Goal: Navigation & Orientation: Find specific page/section

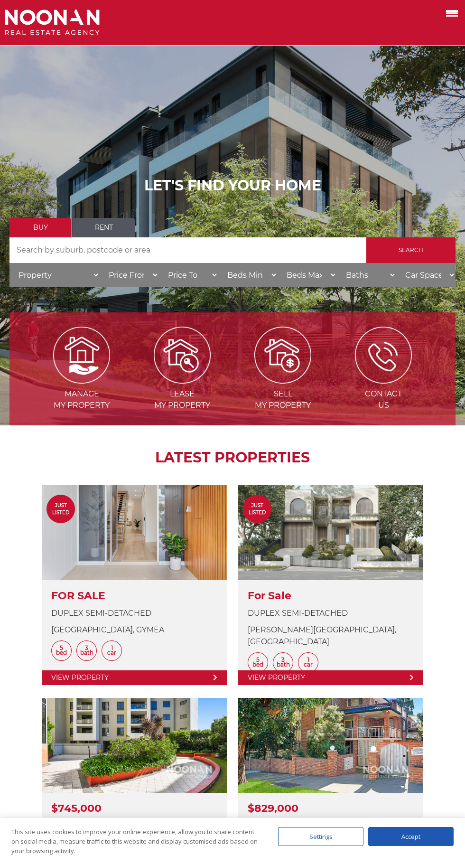
click at [456, 35] on div at bounding box center [441, 22] width 38 height 26
click at [452, 14] on span at bounding box center [452, 13] width 12 height 2
click at [0, 0] on input "checkbox" at bounding box center [0, 0] width 0 height 0
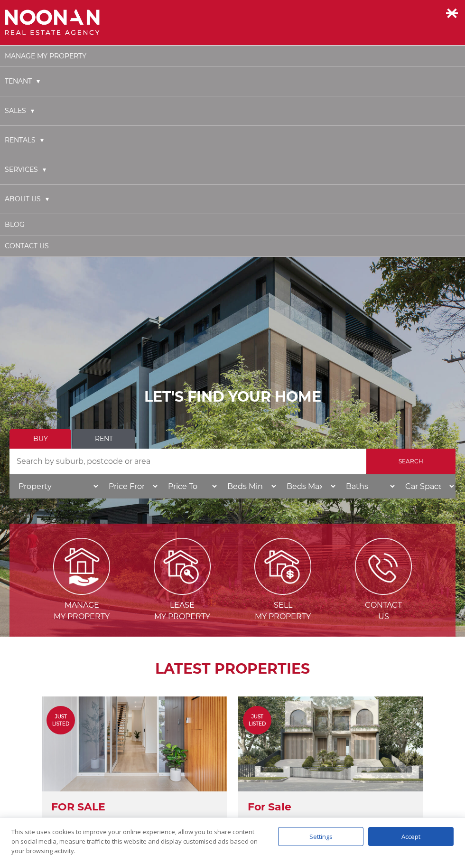
click at [452, 13] on span at bounding box center [452, 13] width 12 height 2
click at [0, 0] on input "checkbox" at bounding box center [0, 0] width 0 height 0
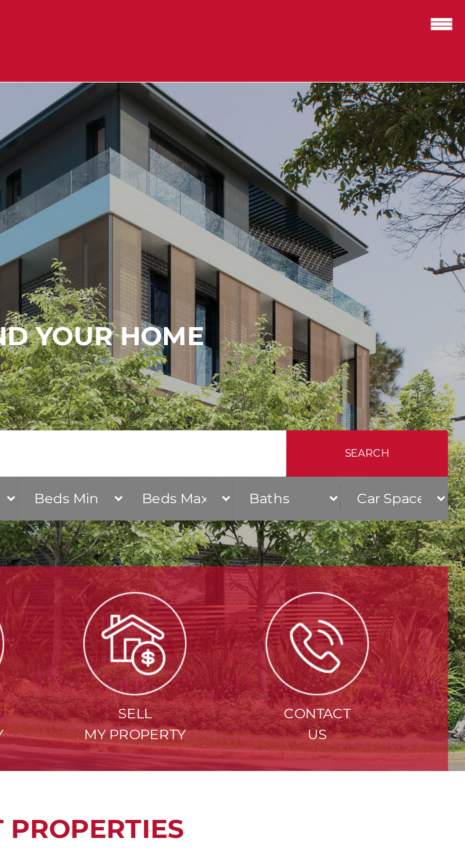
click at [456, 14] on span at bounding box center [452, 13] width 12 height 2
click at [0, 0] on input "checkbox" at bounding box center [0, 0] width 0 height 0
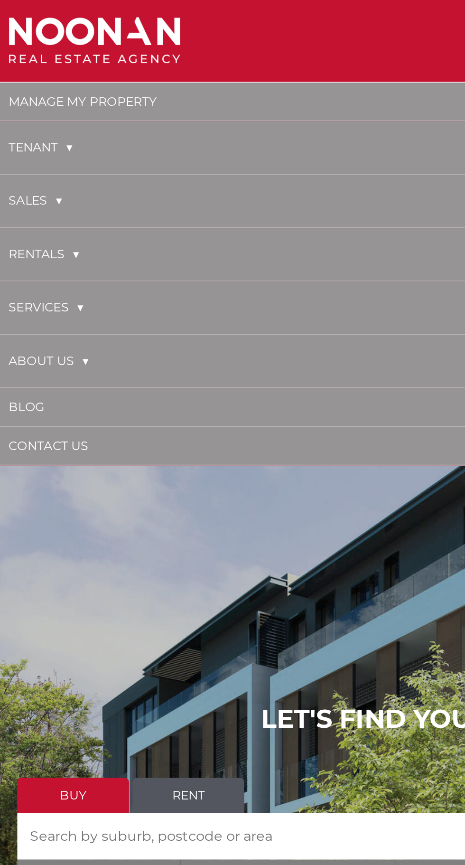
click at [23, 199] on link "About Us" at bounding box center [27, 198] width 44 height 19
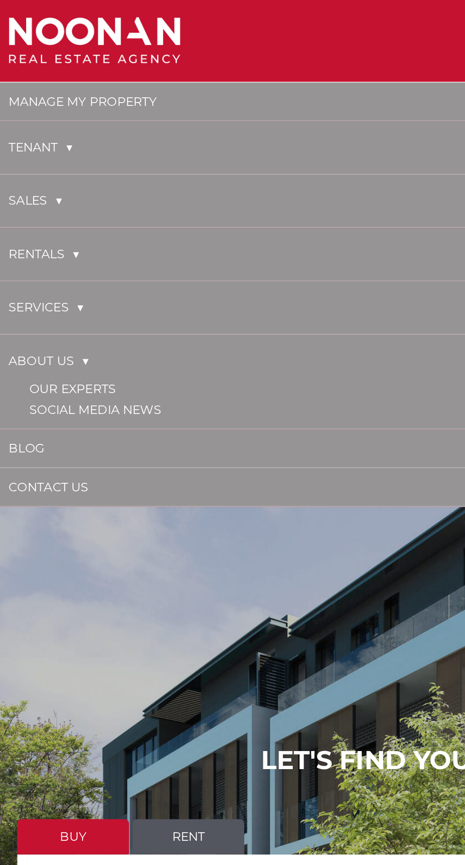
click at [36, 214] on link "Our Experts" at bounding box center [40, 214] width 48 height 9
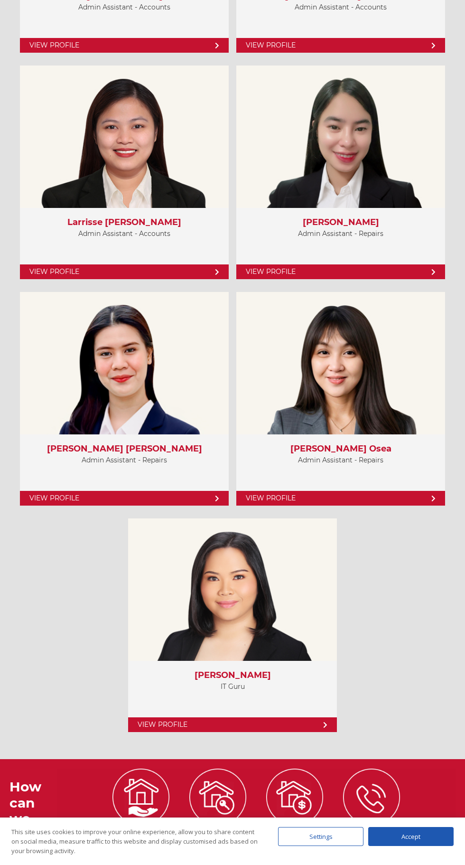
scroll to position [4810, 0]
